Goal: Task Accomplishment & Management: Complete application form

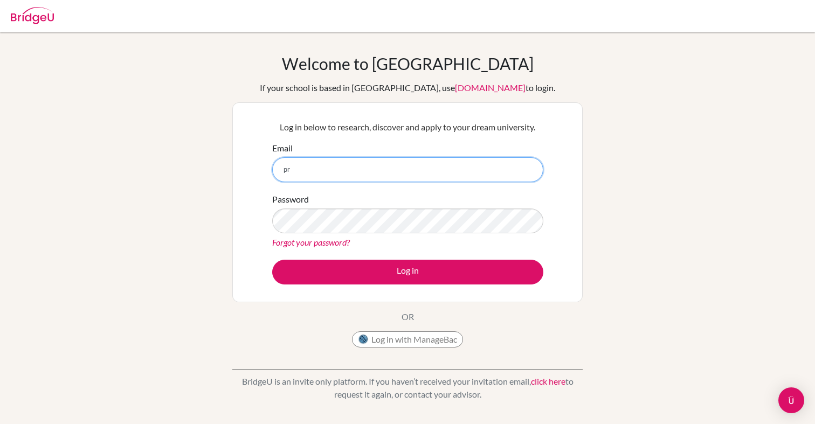
type input "[EMAIL_ADDRESS][DOMAIN_NAME]"
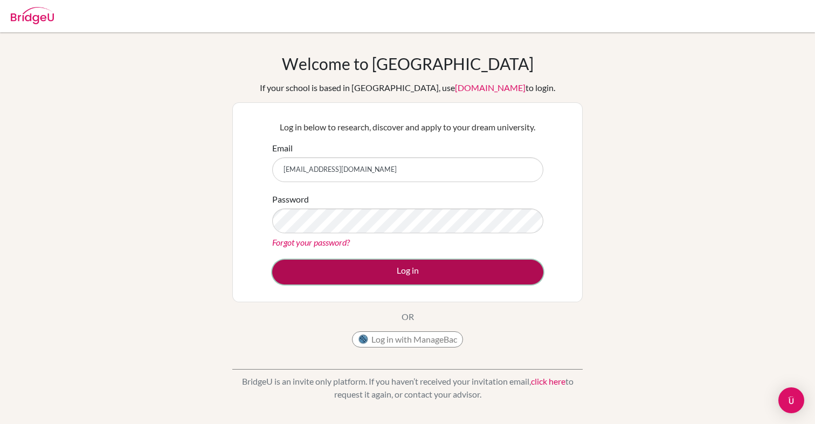
click at [432, 283] on button "Log in" at bounding box center [407, 272] width 271 height 25
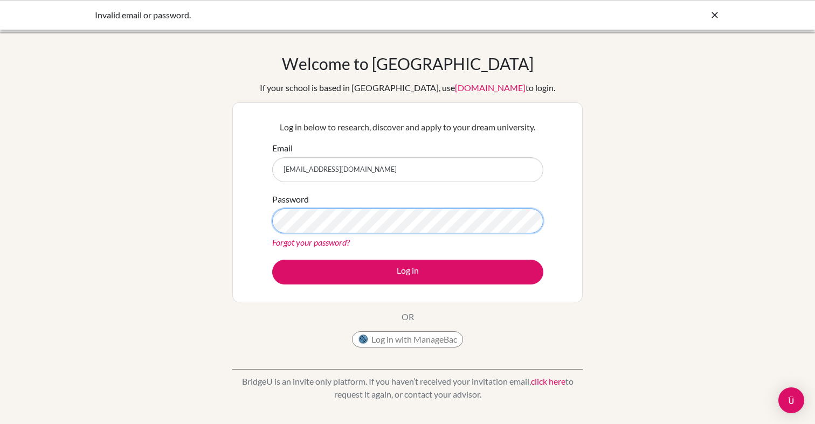
click at [272, 260] on button "Log in" at bounding box center [407, 272] width 271 height 25
